Goal: Task Accomplishment & Management: Use online tool/utility

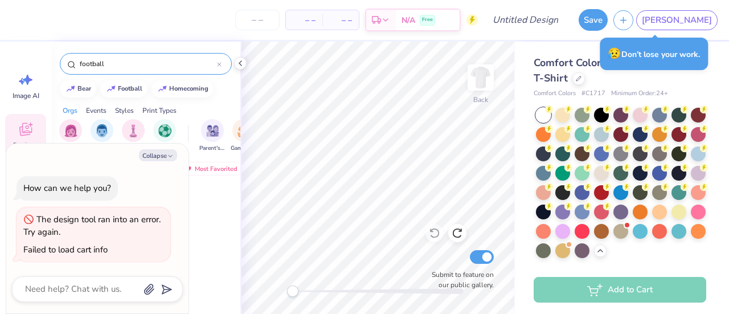
scroll to position [531, 0]
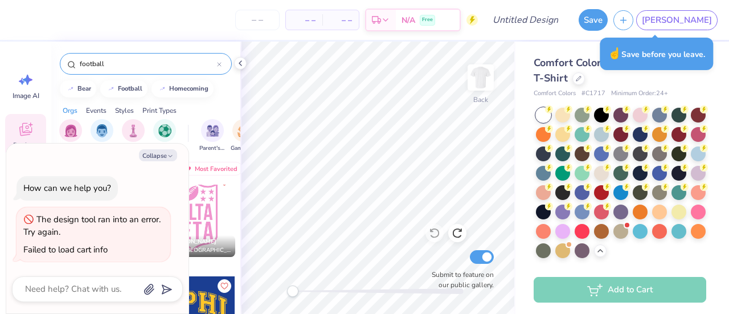
click at [166, 147] on div "Collapse How can we help you? The design tool ran into an error. Try again. Fai…" at bounding box center [97, 228] width 182 height 170
click at [166, 153] on button "Collapse" at bounding box center [158, 155] width 38 height 12
type textarea "x"
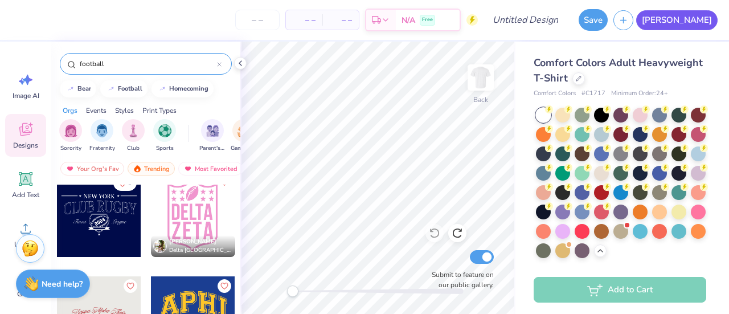
click at [714, 24] on link "[PERSON_NAME]" at bounding box center [676, 20] width 81 height 20
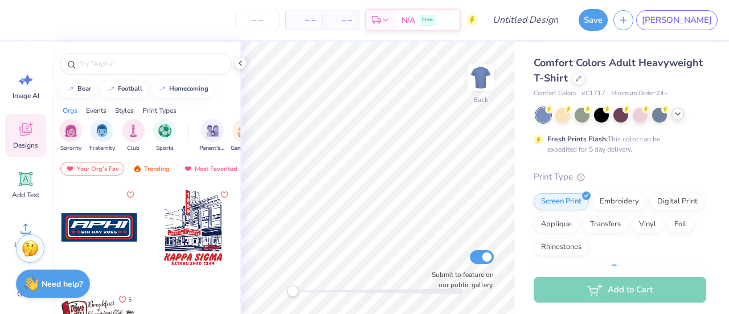
click at [676, 117] on icon at bounding box center [677, 113] width 9 height 9
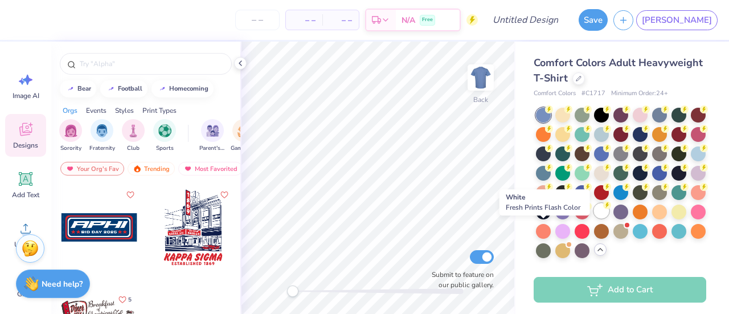
click at [594, 218] on div at bounding box center [601, 210] width 15 height 15
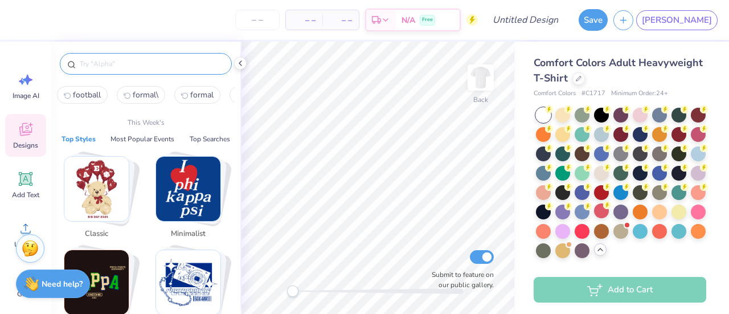
click at [129, 65] on input "text" at bounding box center [152, 63] width 146 height 11
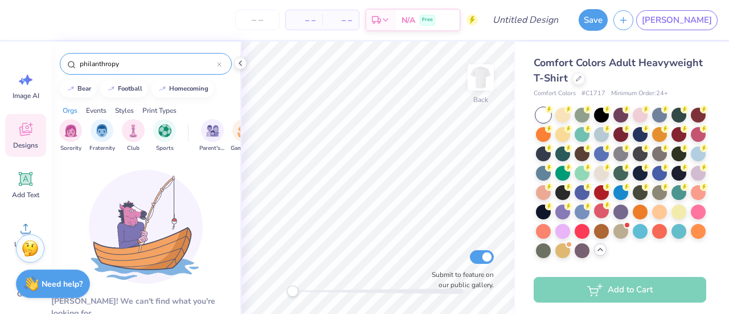
type input "philanthropy"
click at [79, 129] on div "filter for Sorority" at bounding box center [70, 129] width 23 height 23
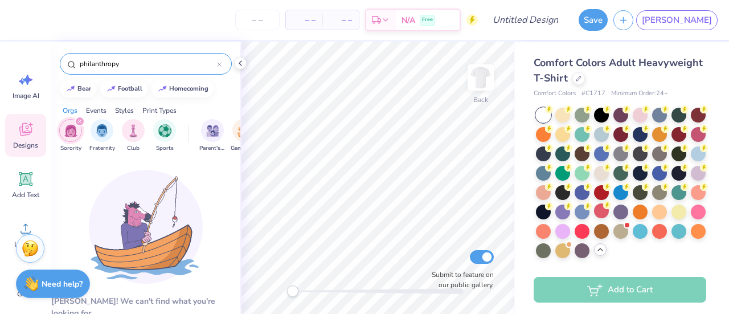
click at [221, 64] on icon at bounding box center [219, 64] width 5 height 5
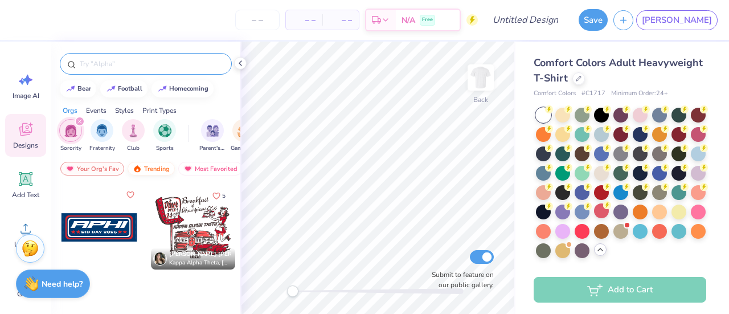
click at [157, 167] on div "Trending" at bounding box center [151, 169] width 47 height 14
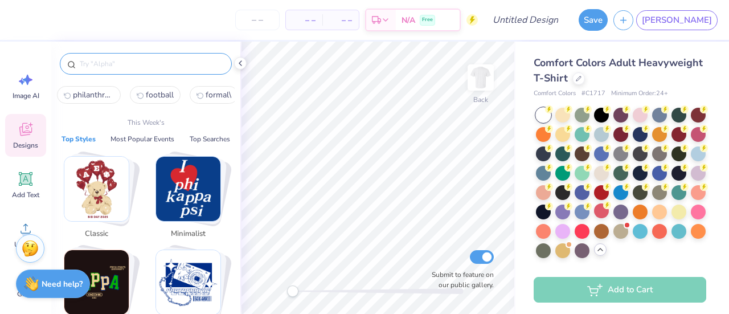
click at [145, 59] on input "text" at bounding box center [152, 63] width 146 height 11
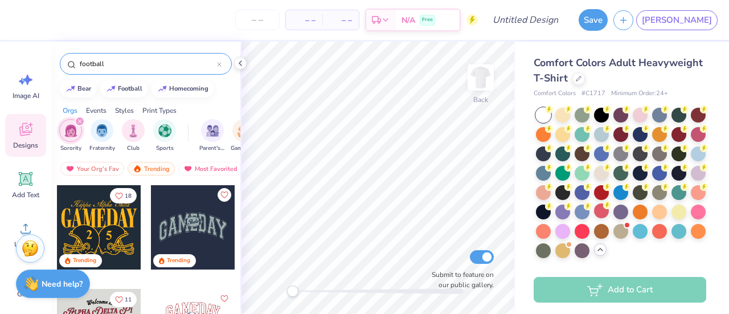
type input "football"
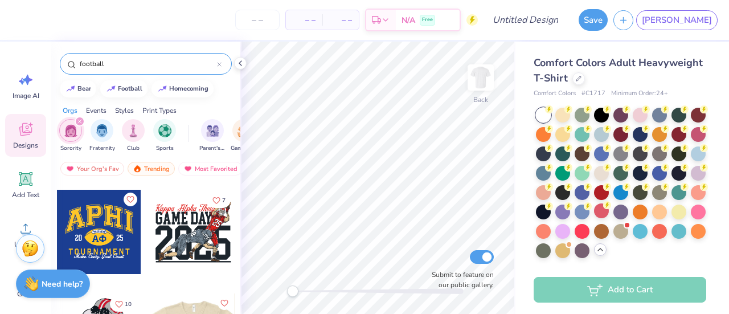
scroll to position [395, 0]
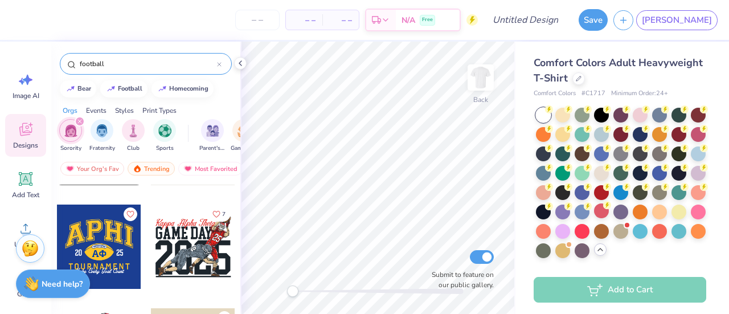
click at [212, 216] on icon "Like" at bounding box center [216, 214] width 8 height 8
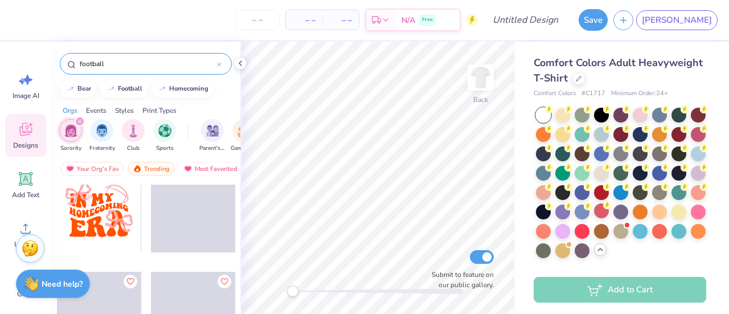
scroll to position [1680, 0]
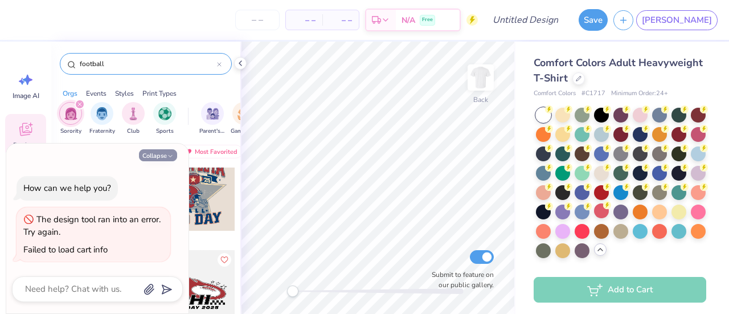
click at [153, 157] on button "Collapse" at bounding box center [158, 155] width 38 height 12
type textarea "x"
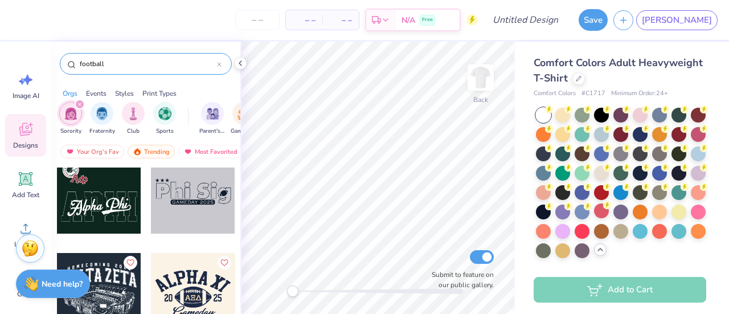
scroll to position [2165, 0]
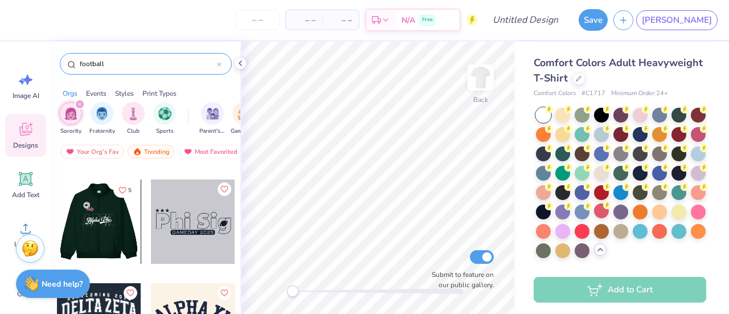
click at [57, 220] on div at bounding box center [15, 221] width 84 height 84
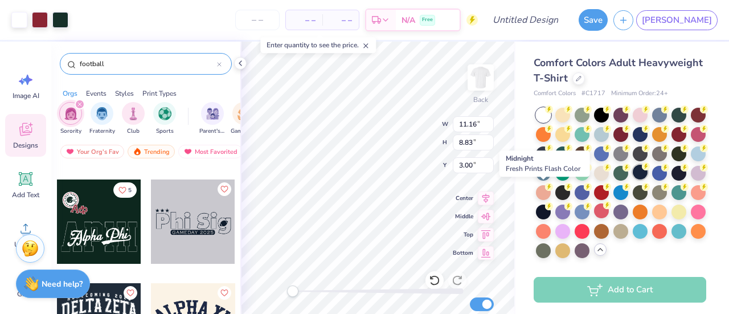
click at [633, 179] on div at bounding box center [640, 172] width 15 height 15
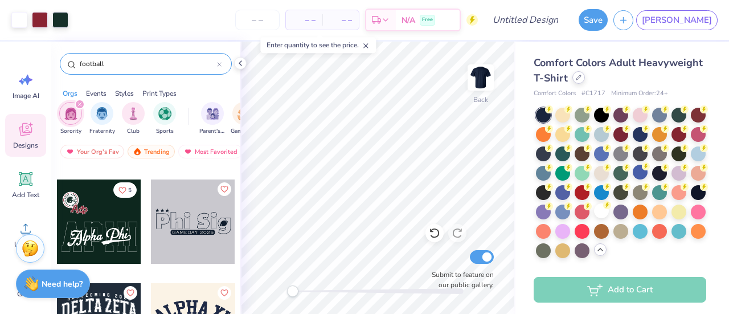
click at [585, 73] on div at bounding box center [578, 77] width 13 height 13
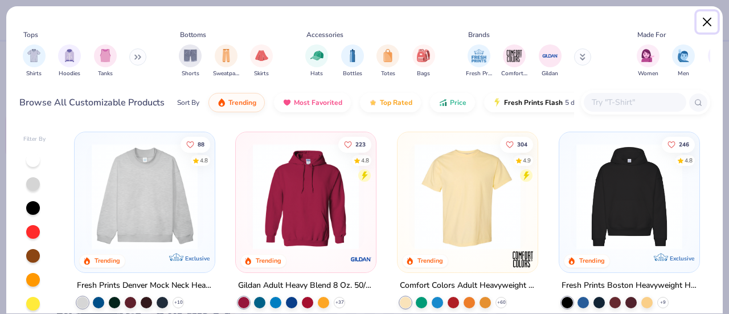
click at [715, 25] on button "Close" at bounding box center [707, 22] width 22 height 22
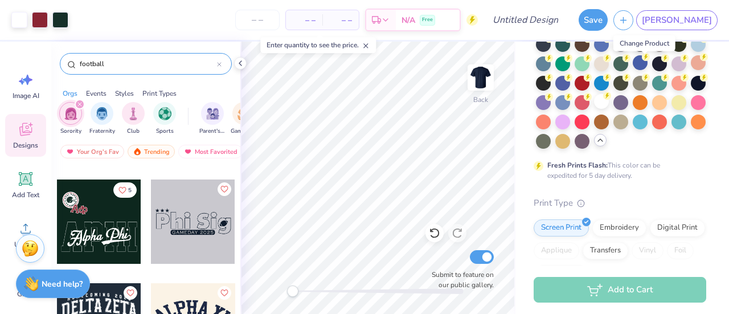
scroll to position [9, 0]
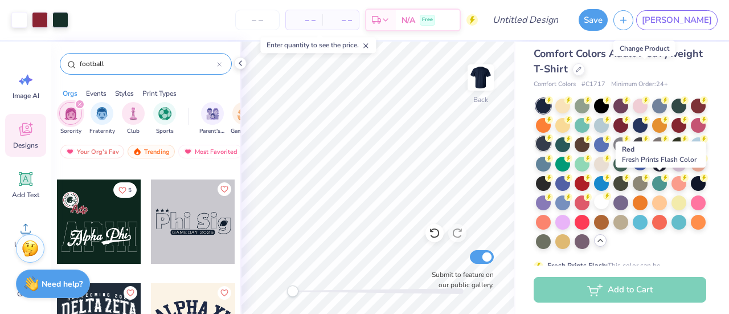
click at [589, 187] on div at bounding box center [582, 183] width 15 height 15
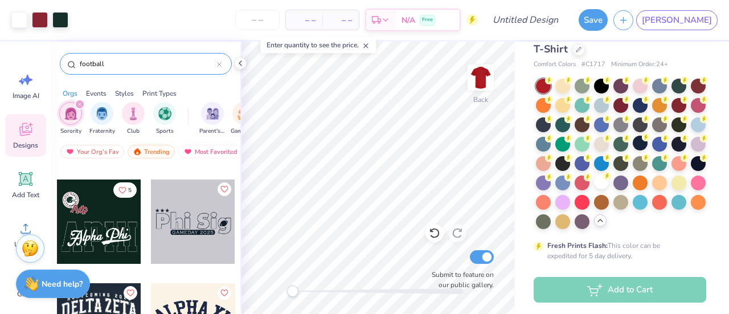
scroll to position [0, 0]
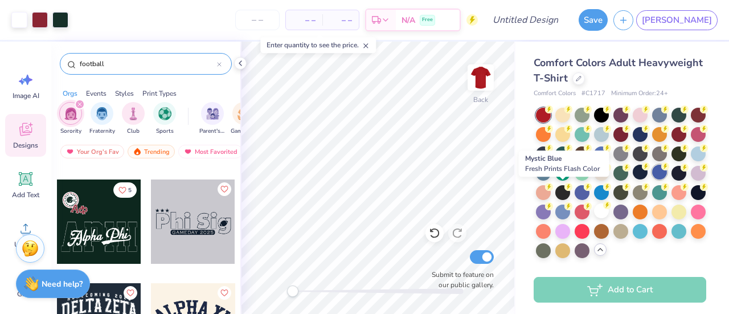
click at [652, 179] on div at bounding box center [659, 172] width 15 height 15
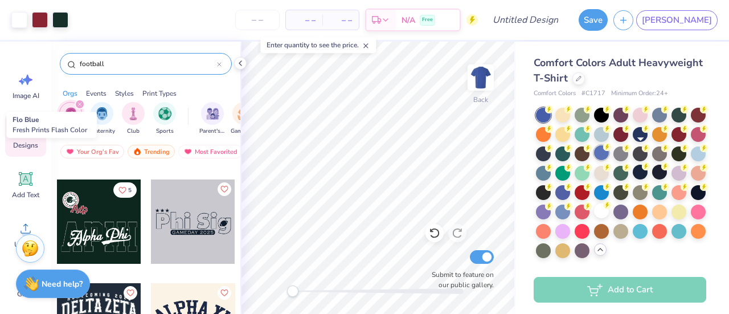
click at [609, 153] on div at bounding box center [601, 152] width 15 height 15
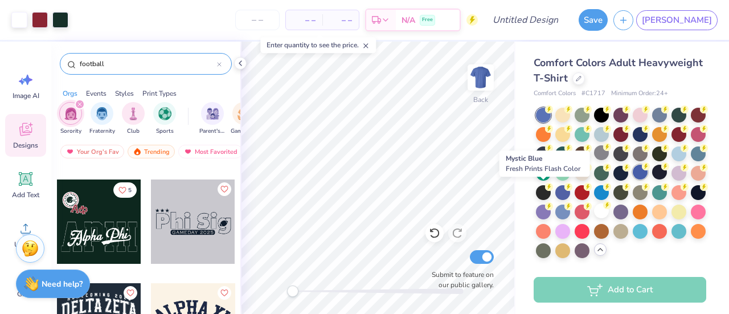
click at [633, 179] on div at bounding box center [640, 172] width 15 height 15
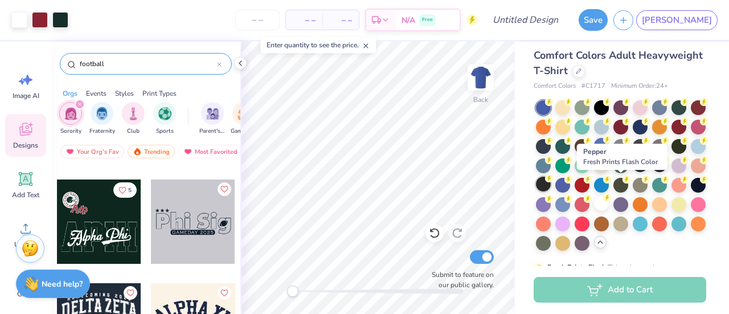
scroll to position [7, 0]
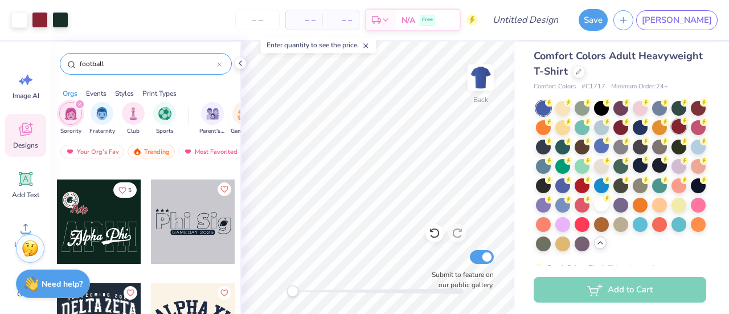
click at [671, 134] on div at bounding box center [678, 126] width 15 height 15
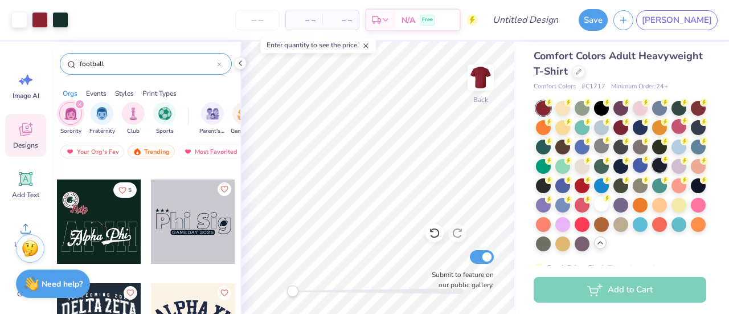
click at [652, 173] on div at bounding box center [659, 165] width 15 height 15
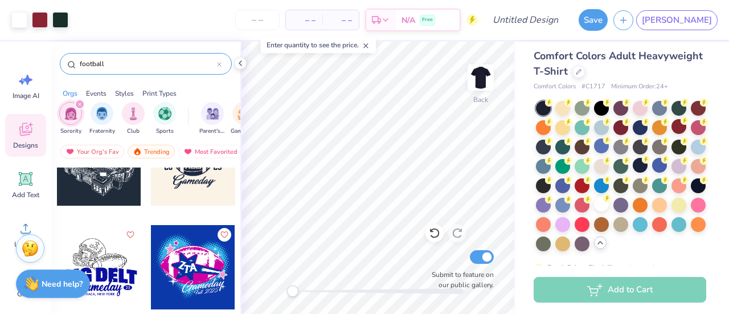
scroll to position [2326, 0]
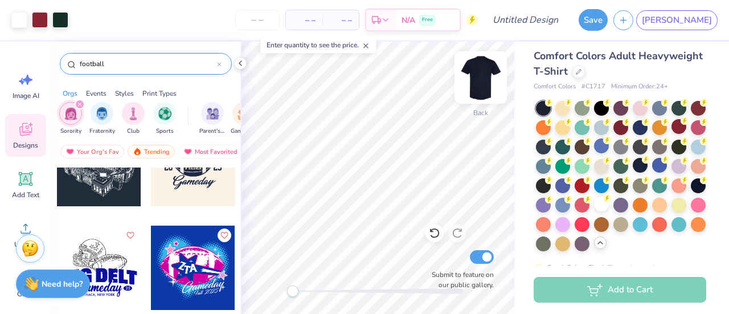
click at [484, 79] on img at bounding box center [481, 78] width 46 height 46
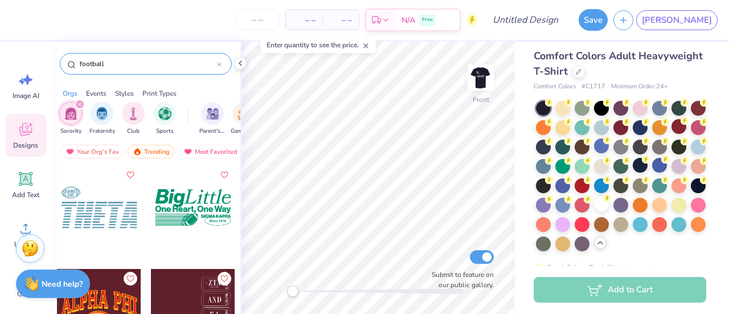
scroll to position [2801, 0]
click at [486, 84] on img at bounding box center [481, 78] width 46 height 46
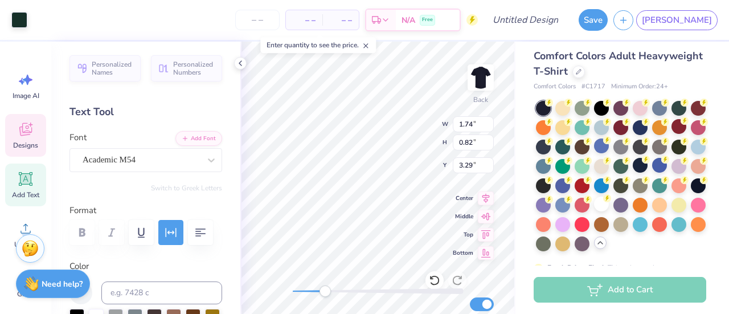
scroll to position [9, 1]
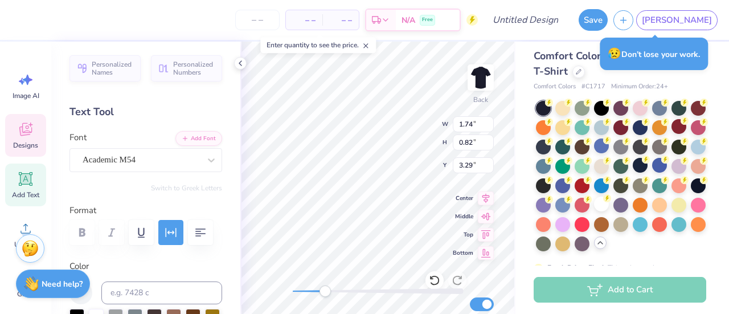
type textarea "A"
type textarea "Phi ball"
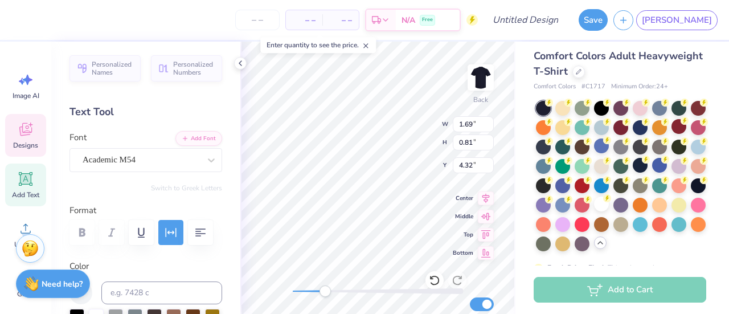
type textarea "I"
type textarea "Fall Philo"
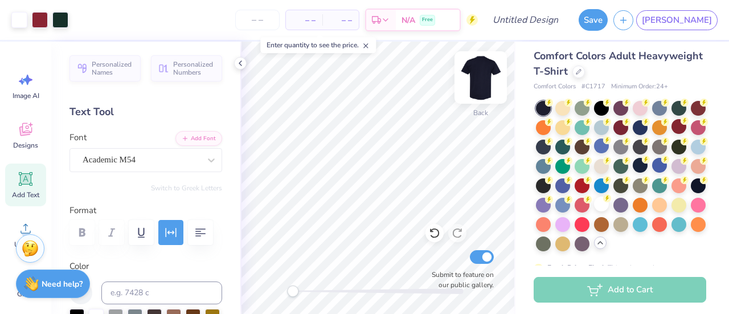
click at [479, 81] on img at bounding box center [481, 78] width 46 height 46
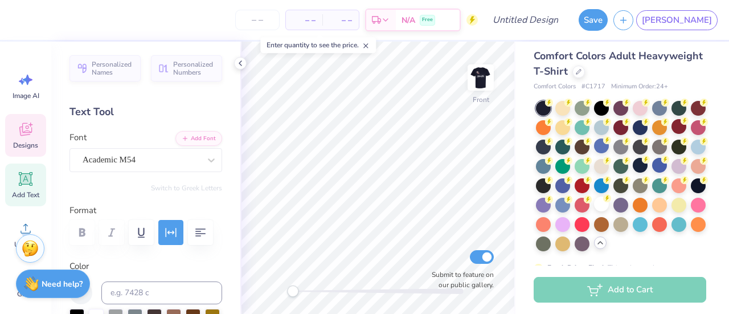
click at [22, 133] on icon at bounding box center [25, 130] width 11 height 9
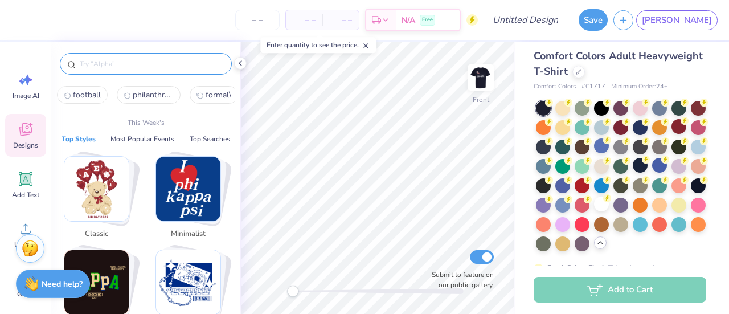
click at [118, 63] on input "text" at bounding box center [152, 63] width 146 height 11
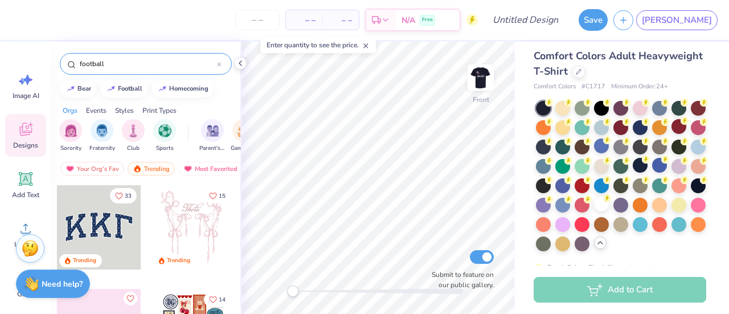
type input "football"
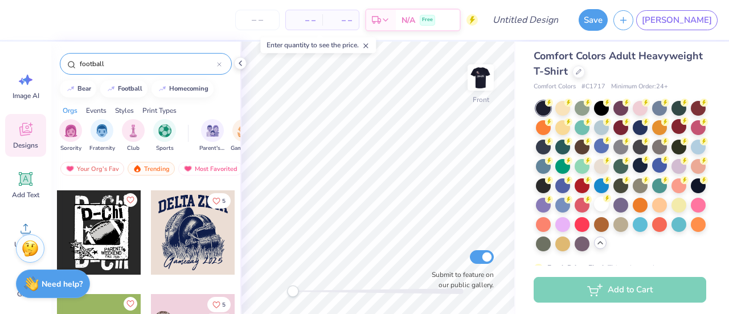
scroll to position [1445, 0]
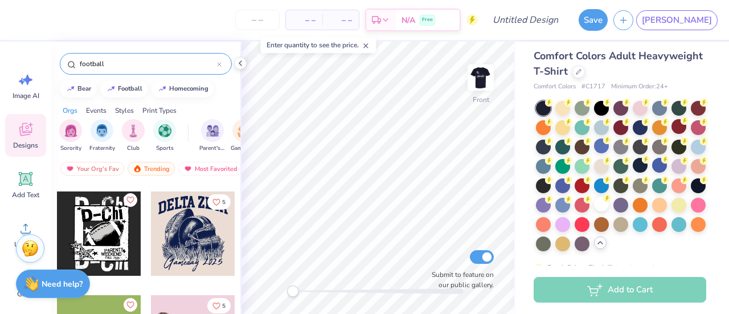
click at [126, 200] on icon "Like" at bounding box center [129, 199] width 7 height 6
click at [126, 198] on icon "Like" at bounding box center [130, 200] width 8 height 8
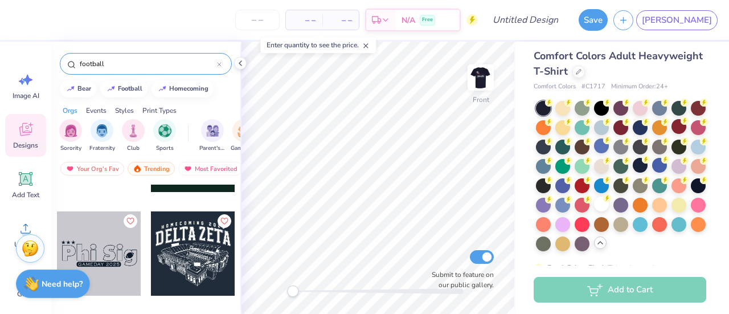
scroll to position [3808, 0]
click at [130, 222] on button "Like" at bounding box center [131, 221] width 14 height 14
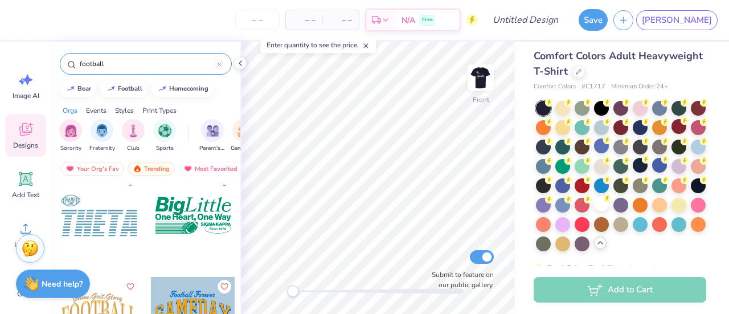
scroll to position [4668, 0]
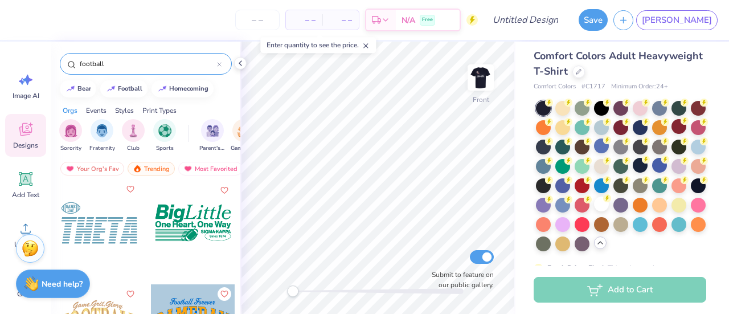
click at [129, 187] on icon "Like" at bounding box center [130, 189] width 8 height 8
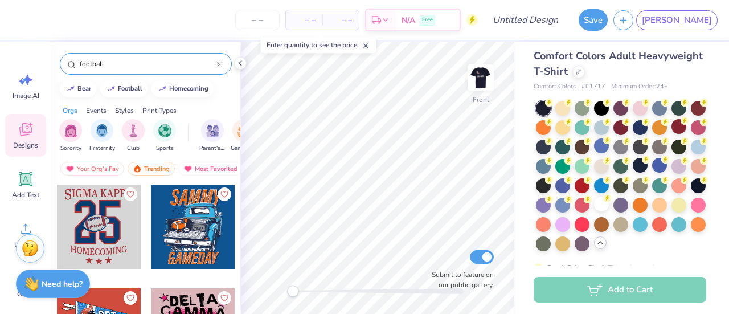
scroll to position [5073, 0]
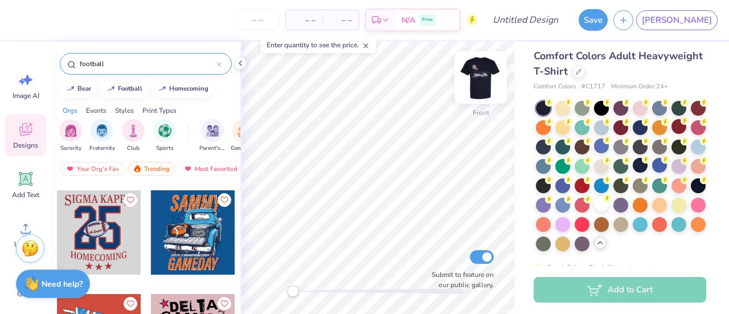
click at [482, 75] on img at bounding box center [481, 78] width 46 height 46
click at [482, 75] on img at bounding box center [480, 77] width 23 height 23
click at [99, 218] on div at bounding box center [99, 232] width 84 height 84
click at [487, 80] on img at bounding box center [481, 78] width 46 height 46
click at [484, 75] on img at bounding box center [481, 78] width 46 height 46
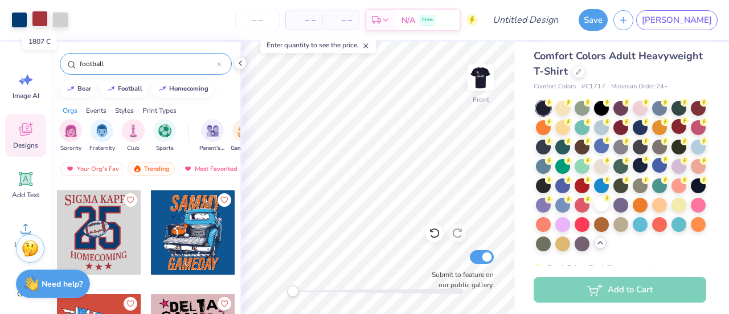
click at [47, 15] on div at bounding box center [40, 19] width 16 height 16
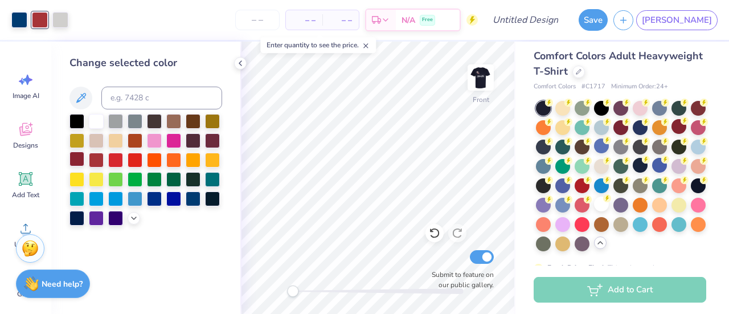
click at [77, 160] on div at bounding box center [76, 158] width 15 height 15
click at [13, 13] on div at bounding box center [19, 19] width 16 height 16
click at [484, 81] on img at bounding box center [481, 78] width 46 height 46
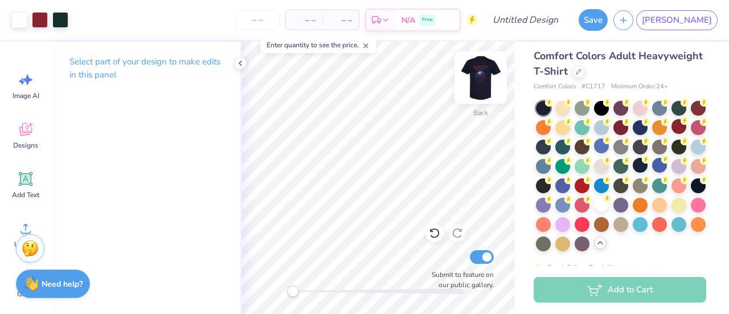
click at [470, 79] on img at bounding box center [481, 78] width 46 height 46
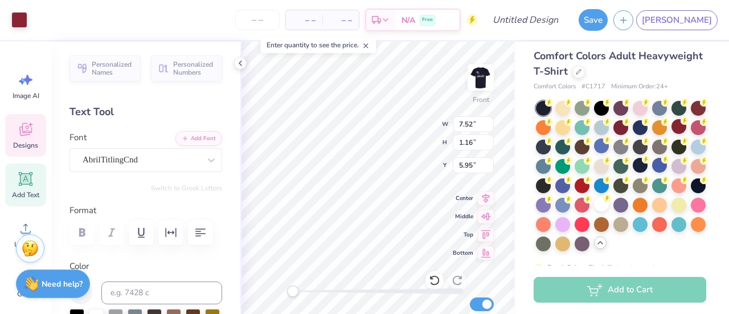
scroll to position [9, 1]
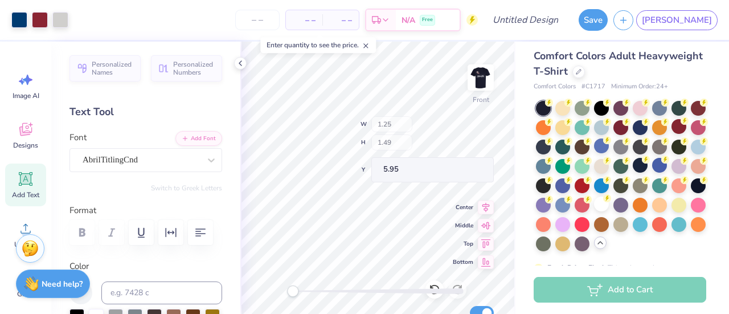
type input "1.25"
type input "1.49"
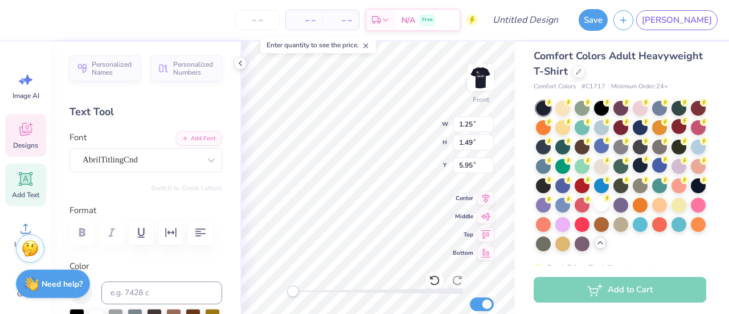
type input "1.25"
type input "1.49"
click at [397, 116] on div "Front W 1.25 1.25 " H 1.49 1.49 " Y 5.95 5.95 " Center Middle Top Bottom Submit…" at bounding box center [377, 178] width 275 height 272
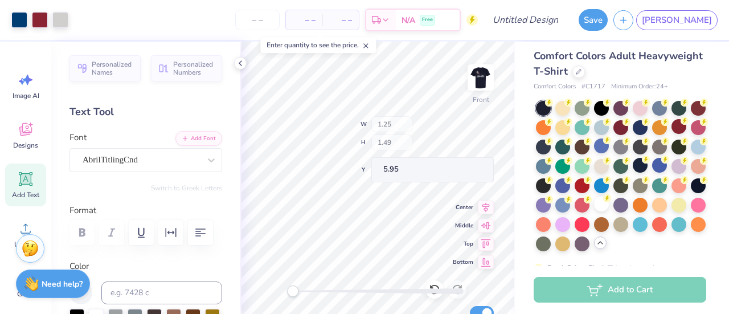
type input "7.52"
type input "1.16"
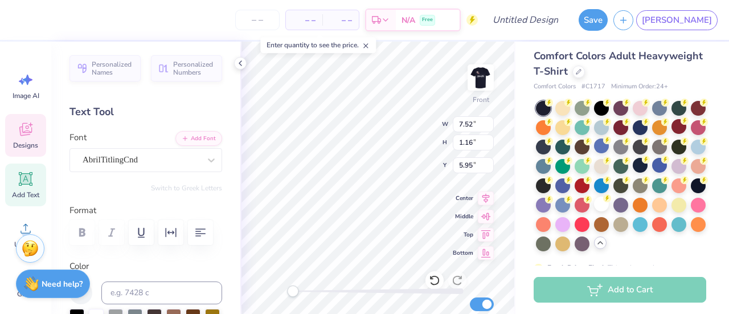
scroll to position [9, 2]
type textarea "I"
type textarea "A"
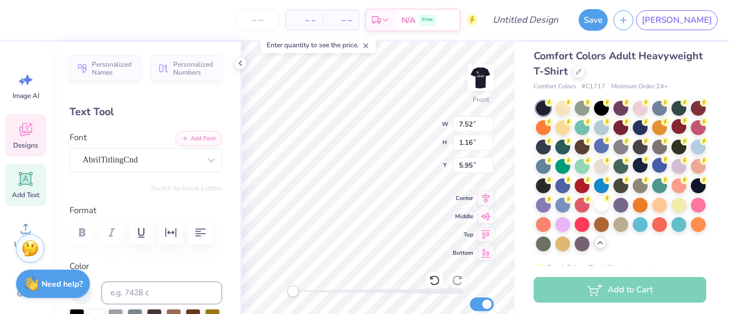
type textarea "LPHA PH"
type textarea "A"
type input "1.25"
type input "1.49"
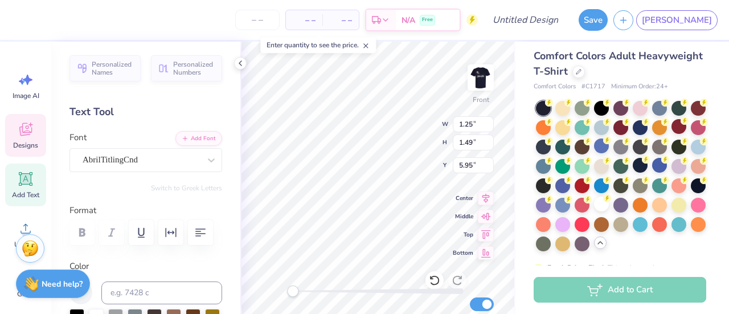
type textarea "I"
type input "5.84"
type input "1.13"
type input "5.97"
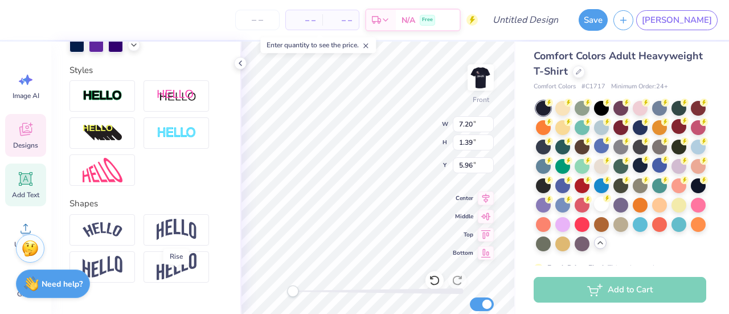
scroll to position [367, 0]
click at [173, 241] on img at bounding box center [177, 230] width 40 height 22
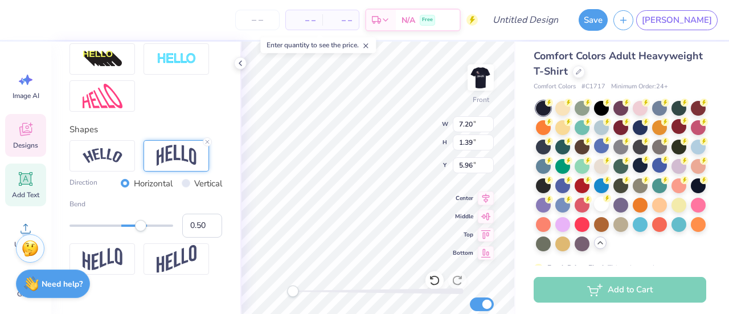
scroll to position [441, 0]
type input "0.08"
drag, startPoint x: 142, startPoint y: 248, endPoint x: 121, endPoint y: 247, distance: 21.1
click at [121, 232] on div "Accessibility label" at bounding box center [120, 225] width 11 height 11
click at [190, 132] on div "Personalized Names Personalized Numbers Text Tool Add Font Font AbrilTitlingCnd…" at bounding box center [145, 178] width 189 height 272
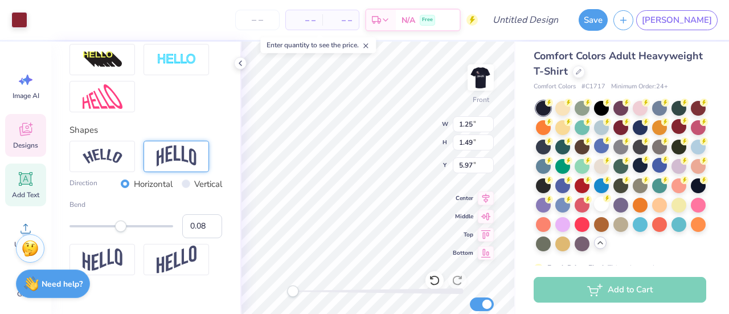
scroll to position [412, 0]
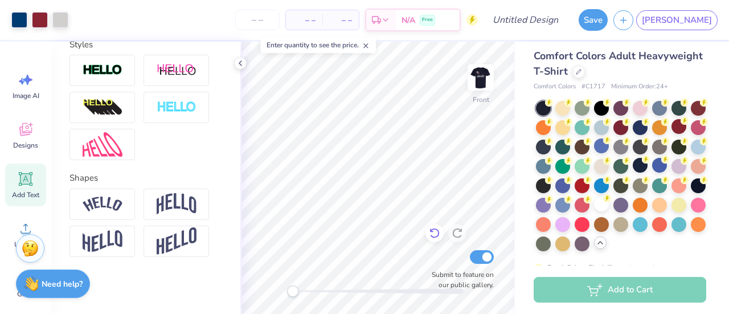
click at [436, 232] on icon at bounding box center [434, 232] width 11 height 11
click at [437, 233] on icon at bounding box center [434, 232] width 11 height 11
click at [436, 236] on icon at bounding box center [434, 233] width 10 height 10
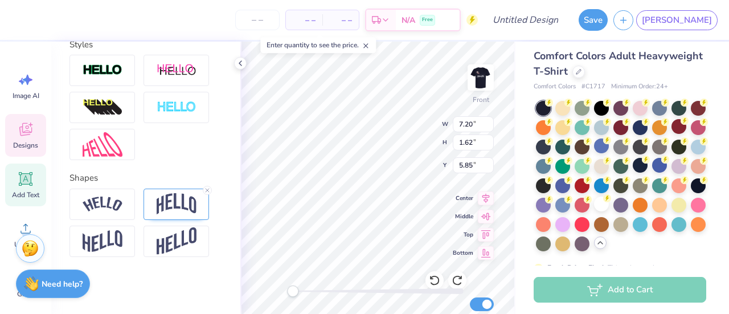
scroll to position [9, 3]
type input "0.49"
type input "1.47"
type input "5.96"
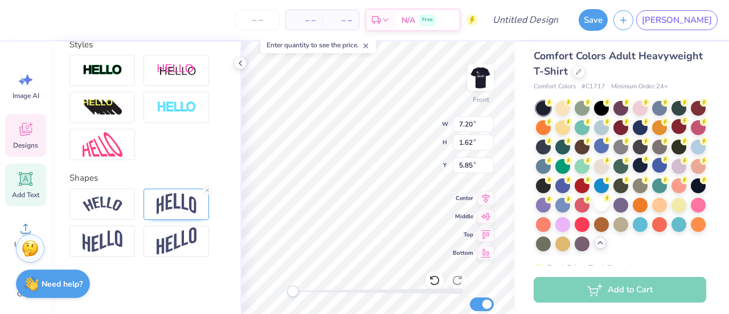
type textarea "ALPHA PHI"
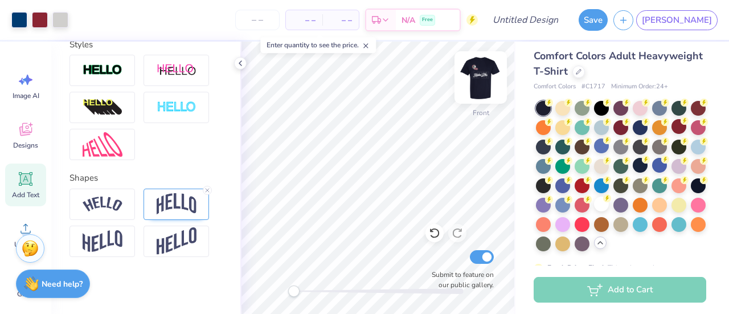
click at [489, 89] on img at bounding box center [481, 78] width 46 height 46
click at [478, 72] on img at bounding box center [481, 78] width 46 height 46
click at [17, 21] on div at bounding box center [19, 19] width 16 height 16
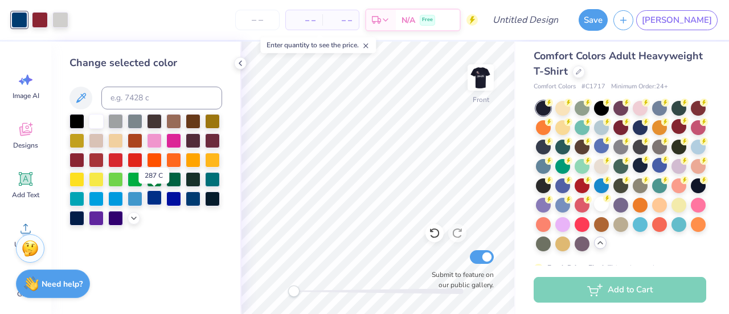
click at [157, 202] on div at bounding box center [154, 197] width 15 height 15
click at [99, 218] on div at bounding box center [96, 217] width 15 height 15
click at [117, 222] on div at bounding box center [115, 217] width 15 height 15
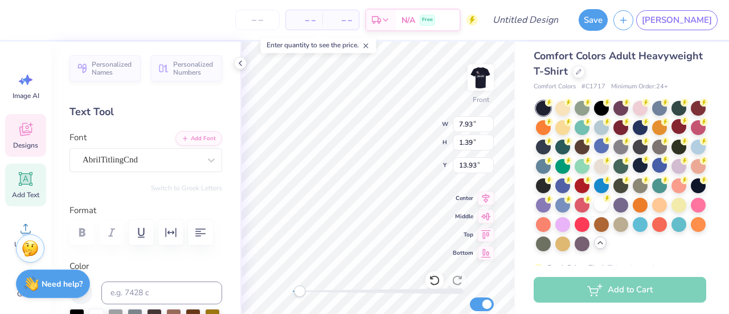
scroll to position [9, 1]
type textarea "h"
type textarea "H"
type textarea "HEART TO HEART"
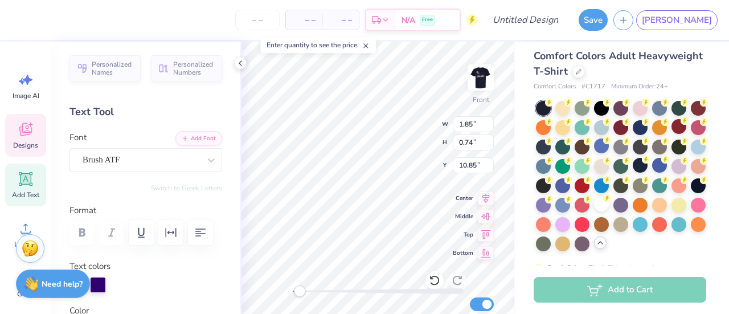
scroll to position [9, 1]
type textarea "G"
type textarea "p"
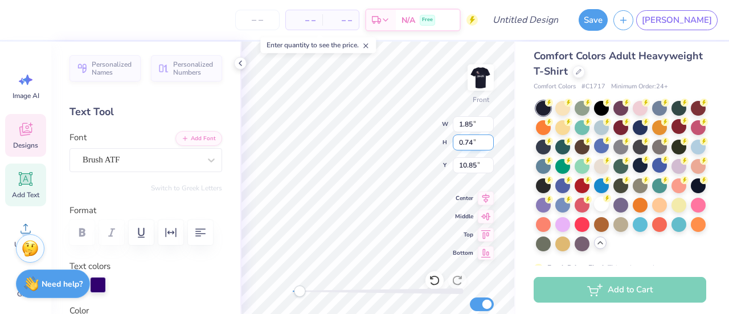
scroll to position [9, 2]
type textarea "Phi Ball"
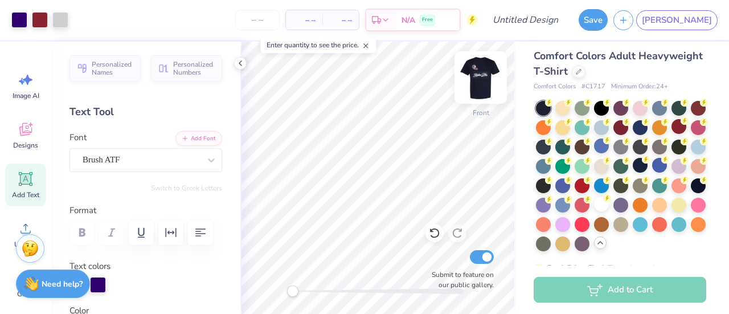
click at [474, 77] on img at bounding box center [481, 78] width 46 height 46
click at [474, 85] on img at bounding box center [481, 78] width 46 height 46
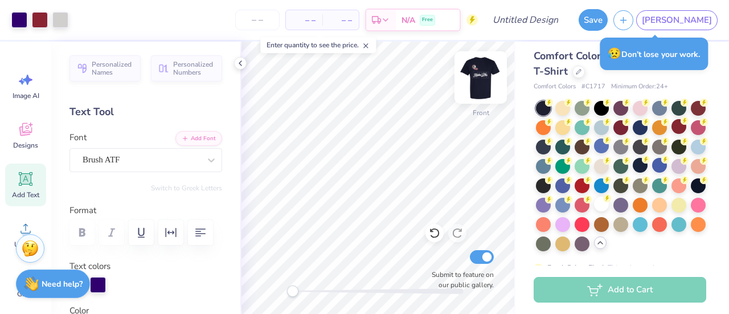
click at [483, 77] on img at bounding box center [481, 78] width 46 height 46
click at [483, 77] on img at bounding box center [480, 77] width 23 height 23
click at [477, 79] on img at bounding box center [481, 78] width 46 height 46
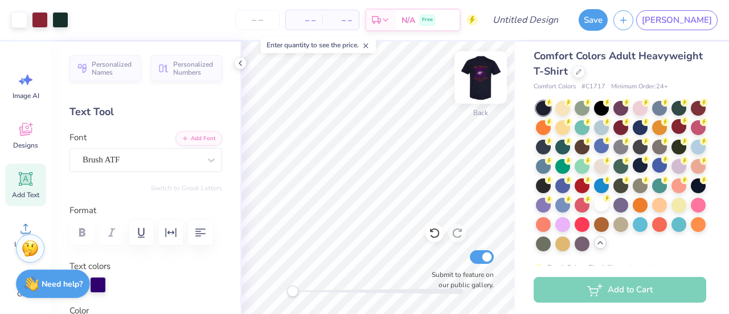
click at [478, 82] on img at bounding box center [481, 78] width 46 height 46
click at [478, 82] on img at bounding box center [480, 77] width 23 height 23
click at [478, 82] on img at bounding box center [481, 78] width 46 height 46
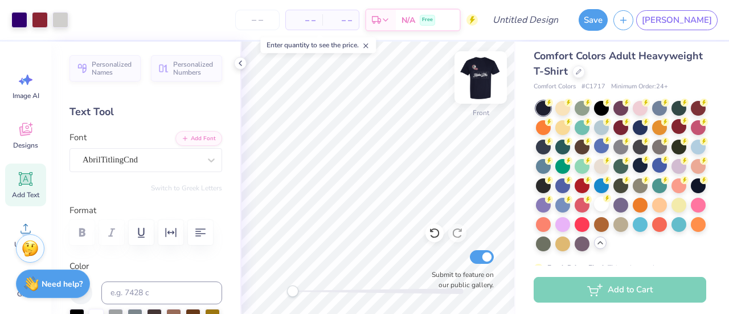
click at [482, 77] on img at bounding box center [481, 78] width 46 height 46
click at [482, 77] on img at bounding box center [480, 77] width 23 height 23
click at [39, 20] on div at bounding box center [40, 19] width 16 height 16
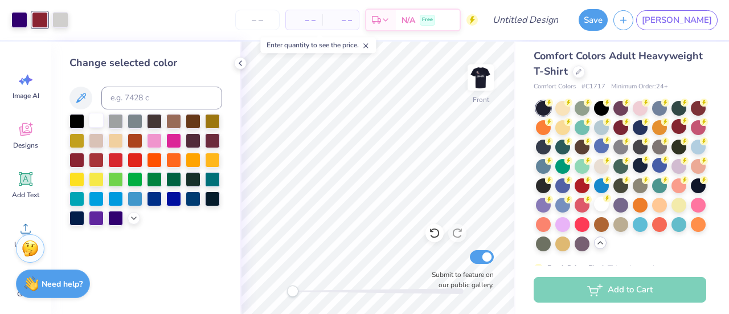
click at [95, 120] on div at bounding box center [96, 120] width 15 height 15
click at [482, 80] on img at bounding box center [481, 78] width 46 height 46
click at [482, 80] on img at bounding box center [480, 77] width 23 height 23
click at [567, 18] on input "Design Title" at bounding box center [539, 20] width 56 height 23
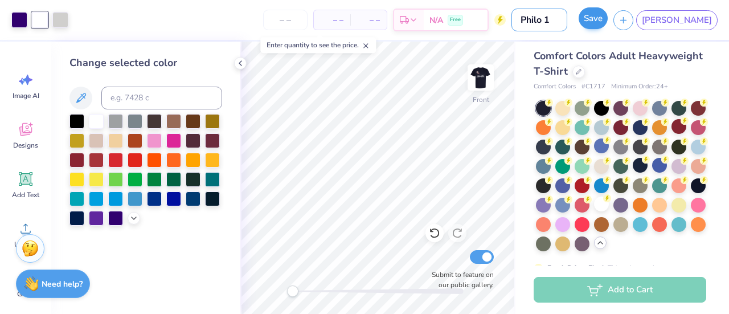
type input "Philo 1"
click at [608, 20] on button "Save" at bounding box center [593, 18] width 29 height 22
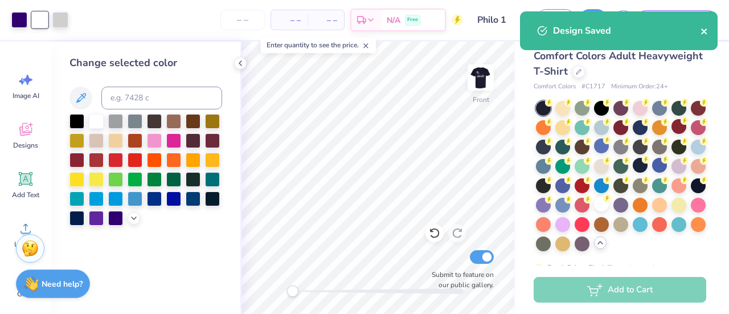
click at [705, 29] on icon "close" at bounding box center [704, 31] width 8 height 9
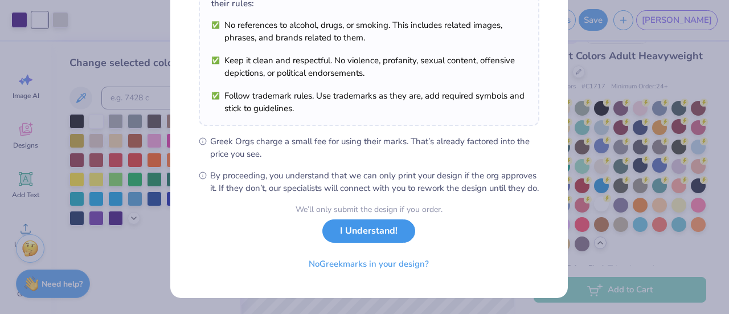
click at [372, 237] on button "I Understand!" at bounding box center [368, 230] width 93 height 23
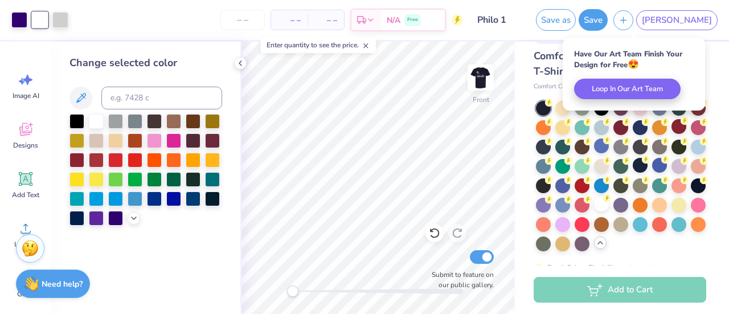
scroll to position [51, 0]
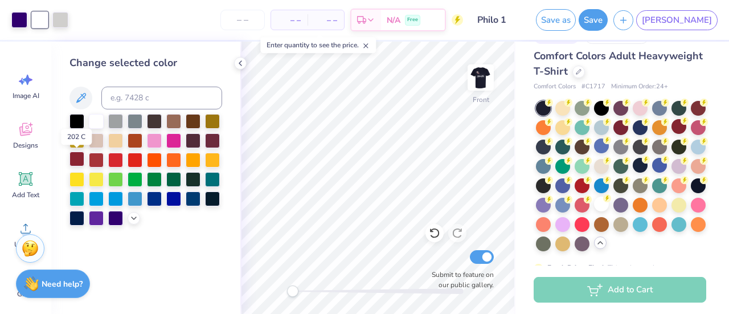
click at [79, 154] on div at bounding box center [76, 158] width 15 height 15
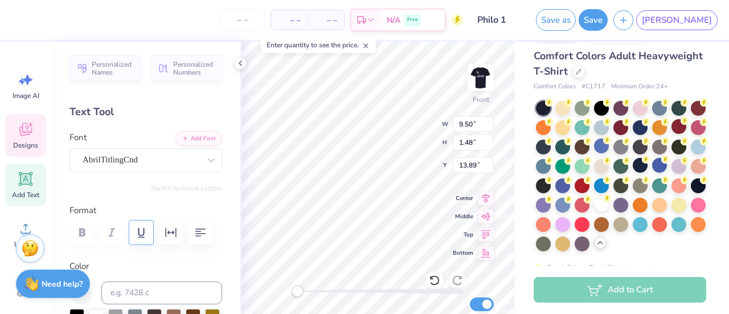
scroll to position [104, 0]
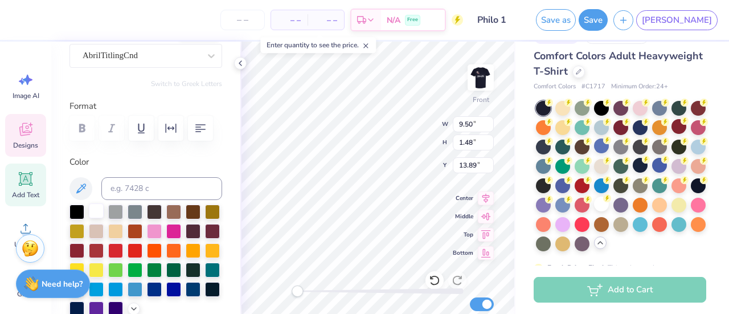
click at [99, 210] on div at bounding box center [96, 210] width 15 height 15
type input "9.05"
type input "1.67"
type input "5.82"
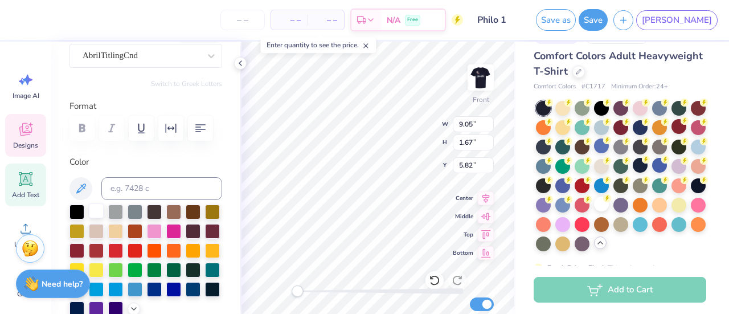
click at [95, 215] on div at bounding box center [96, 210] width 15 height 15
click at [96, 214] on div at bounding box center [96, 210] width 15 height 15
click at [433, 272] on div at bounding box center [434, 280] width 18 height 18
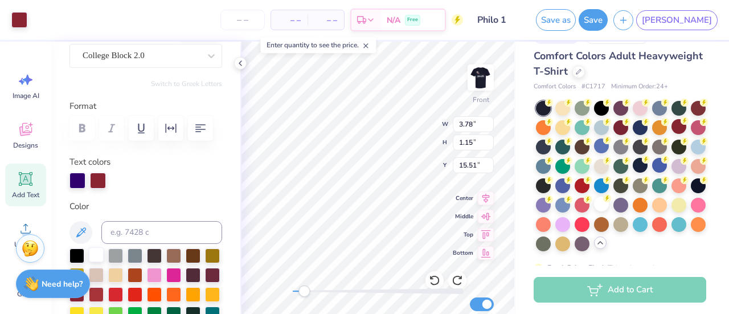
click at [102, 256] on div at bounding box center [96, 254] width 15 height 15
click at [435, 272] on div at bounding box center [434, 280] width 18 height 18
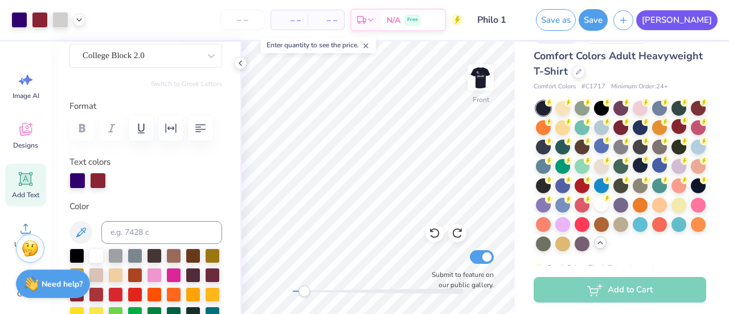
drag, startPoint x: 622, startPoint y: 17, endPoint x: 710, endPoint y: 15, distance: 87.7
click at [576, 17] on button "Save as" at bounding box center [556, 20] width 40 height 22
click at [710, 15] on span "[PERSON_NAME]" at bounding box center [677, 20] width 70 height 13
click at [712, 19] on span "[PERSON_NAME]" at bounding box center [677, 20] width 70 height 13
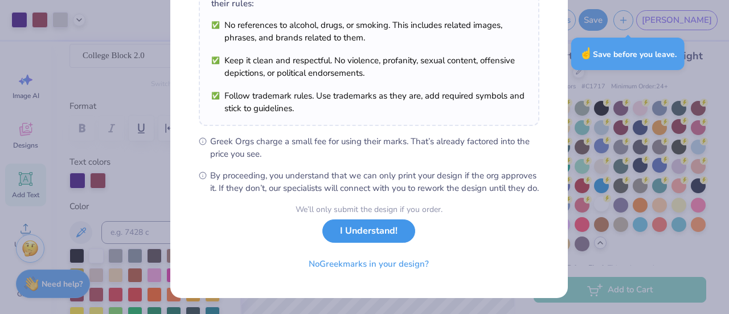
click at [366, 232] on button "I Understand!" at bounding box center [368, 230] width 93 height 23
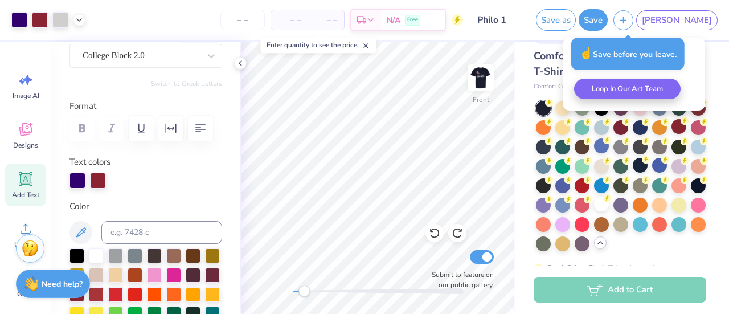
scroll to position [51, 0]
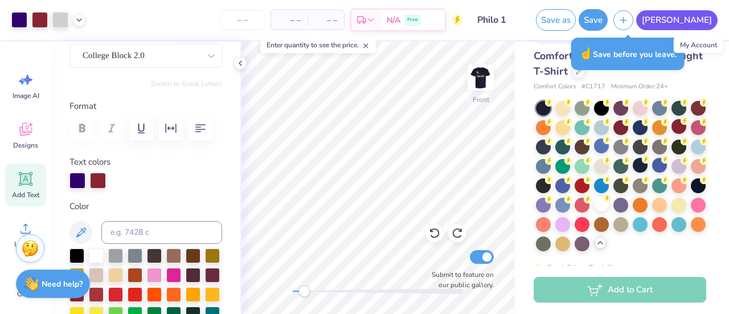
click at [717, 19] on link "[PERSON_NAME]" at bounding box center [676, 20] width 81 height 20
